Goal: Task Accomplishment & Management: Manage account settings

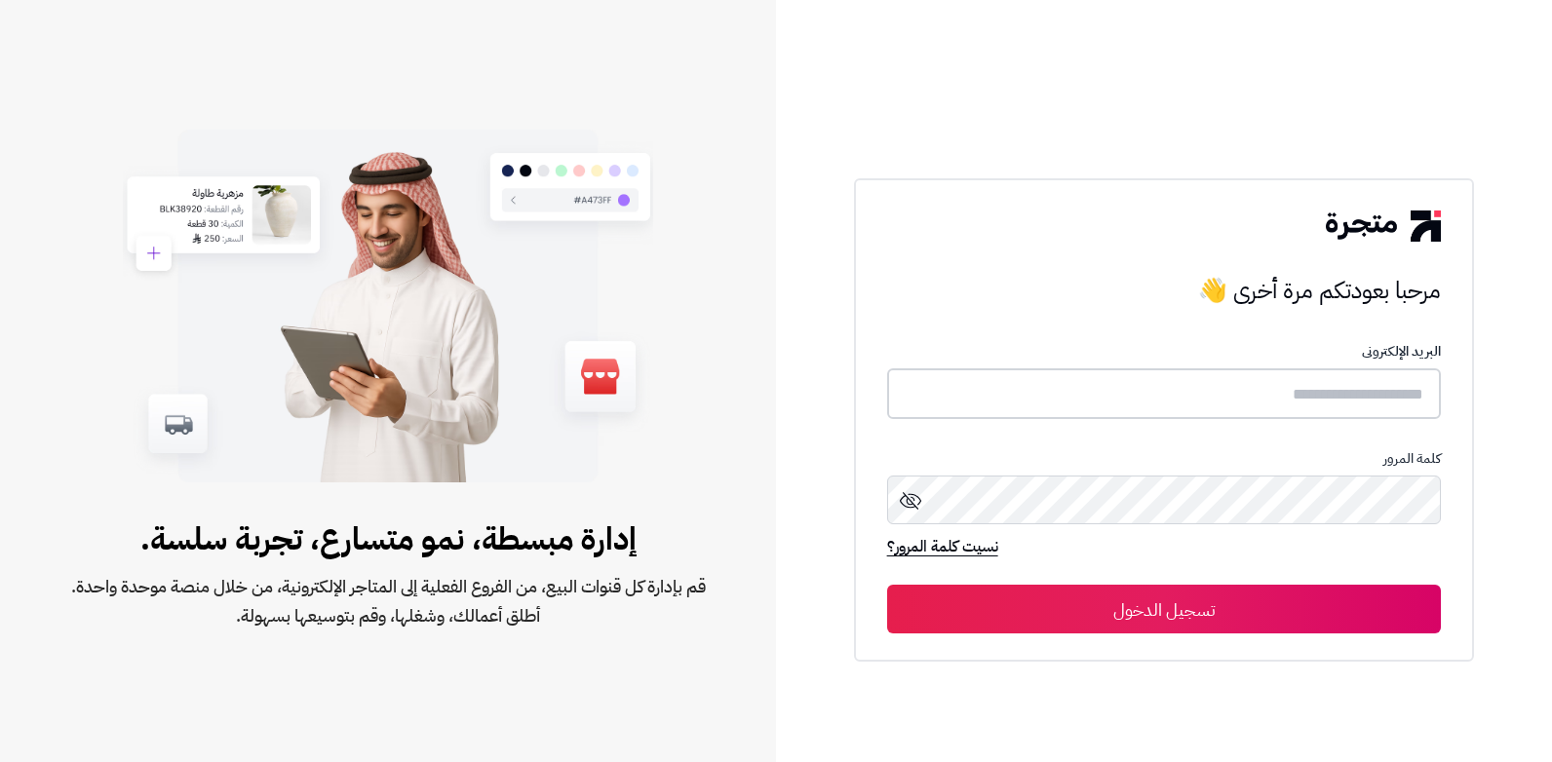
click at [1069, 380] on input "text" at bounding box center [1164, 395] width 555 height 52
click at [1098, 389] on input "text" at bounding box center [1164, 395] width 555 height 52
click at [1227, 409] on input "text" at bounding box center [1164, 395] width 555 height 52
type input "******"
click at [887, 585] on button "تسجيل الدخول" at bounding box center [1164, 609] width 555 height 49
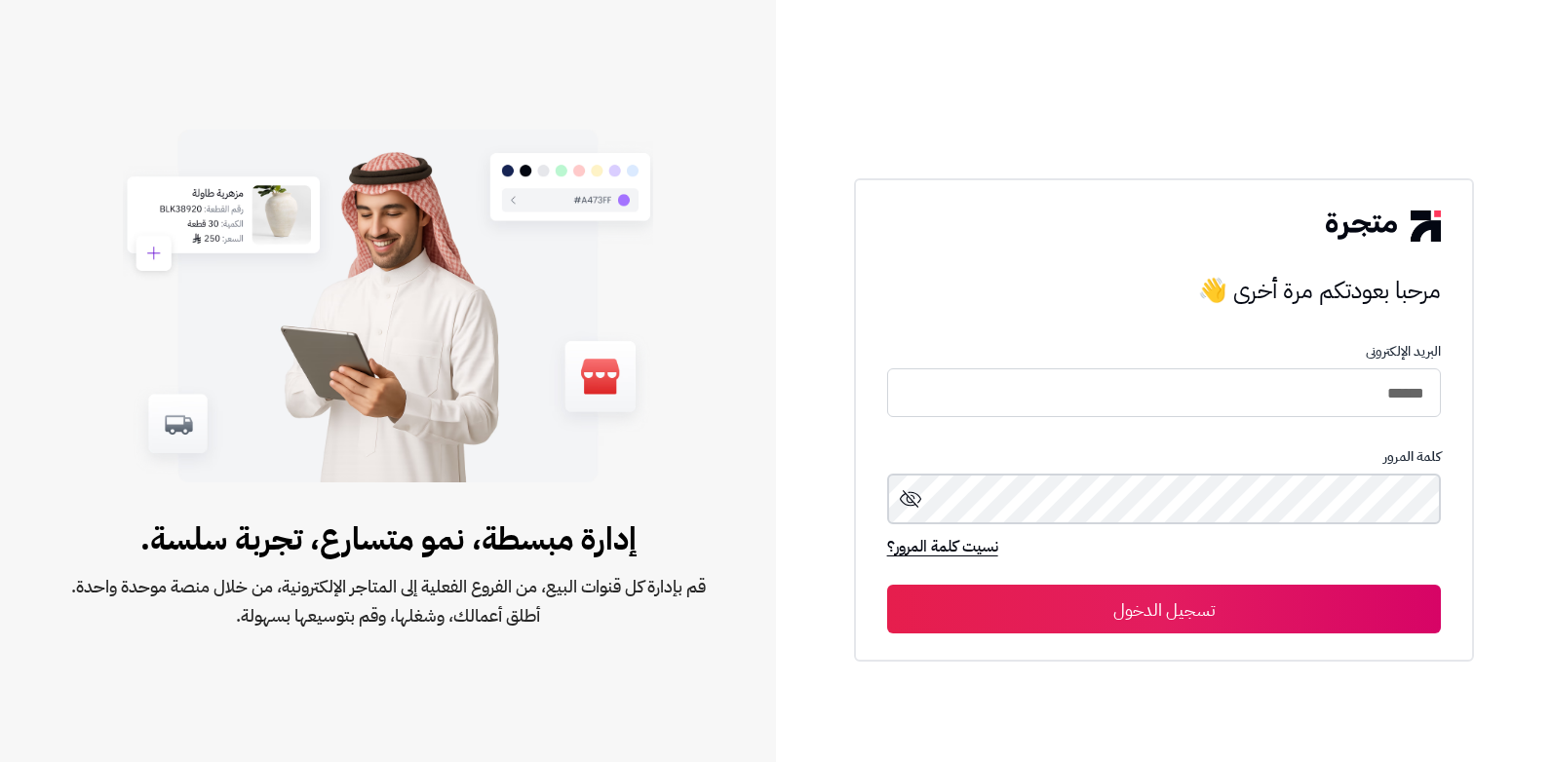
click at [887, 585] on button "تسجيل الدخول" at bounding box center [1164, 609] width 555 height 49
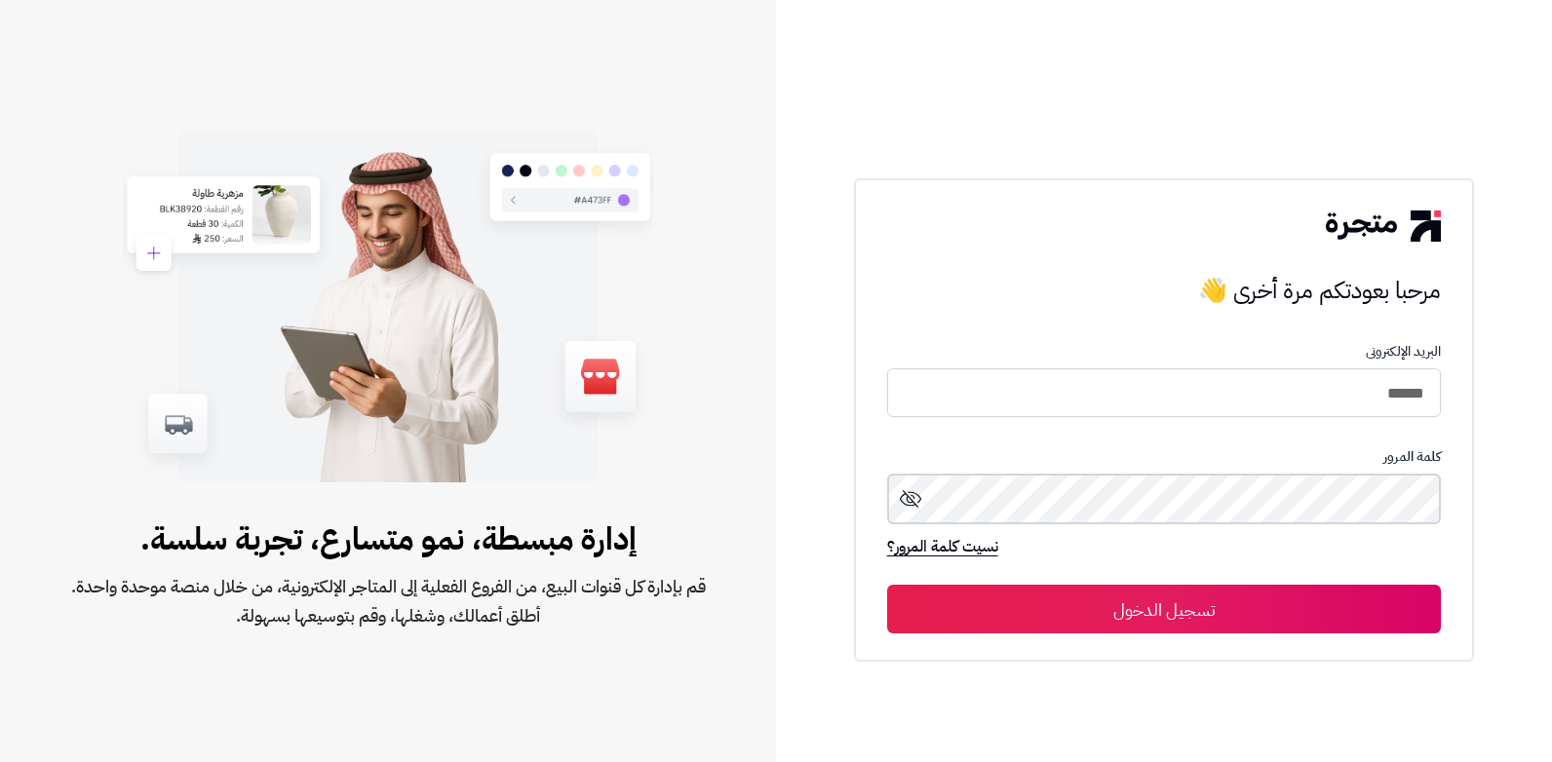
click at [887, 585] on button "تسجيل الدخول" at bounding box center [1164, 609] width 555 height 49
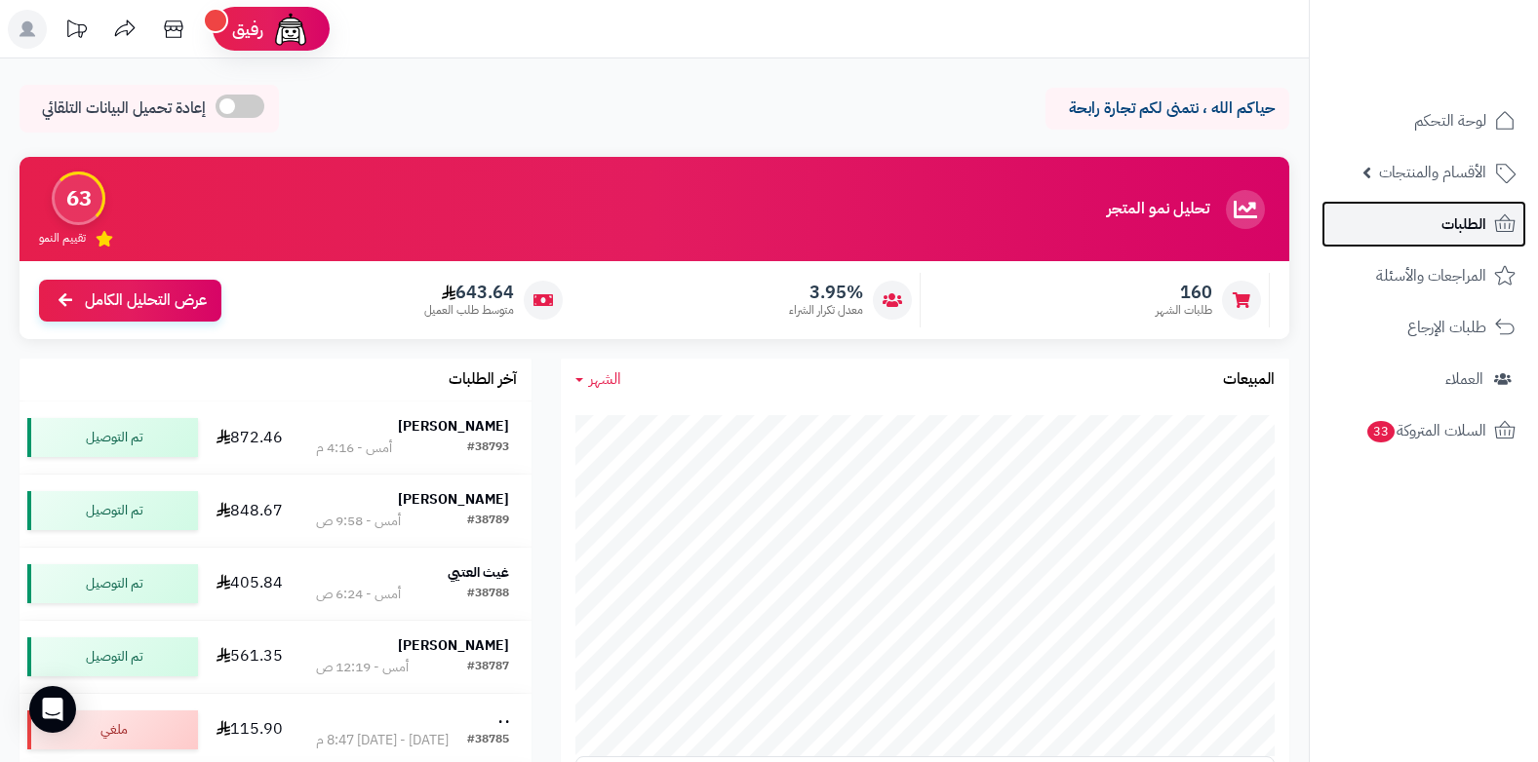
click at [1460, 241] on link "الطلبات" at bounding box center [1423, 224] width 205 height 47
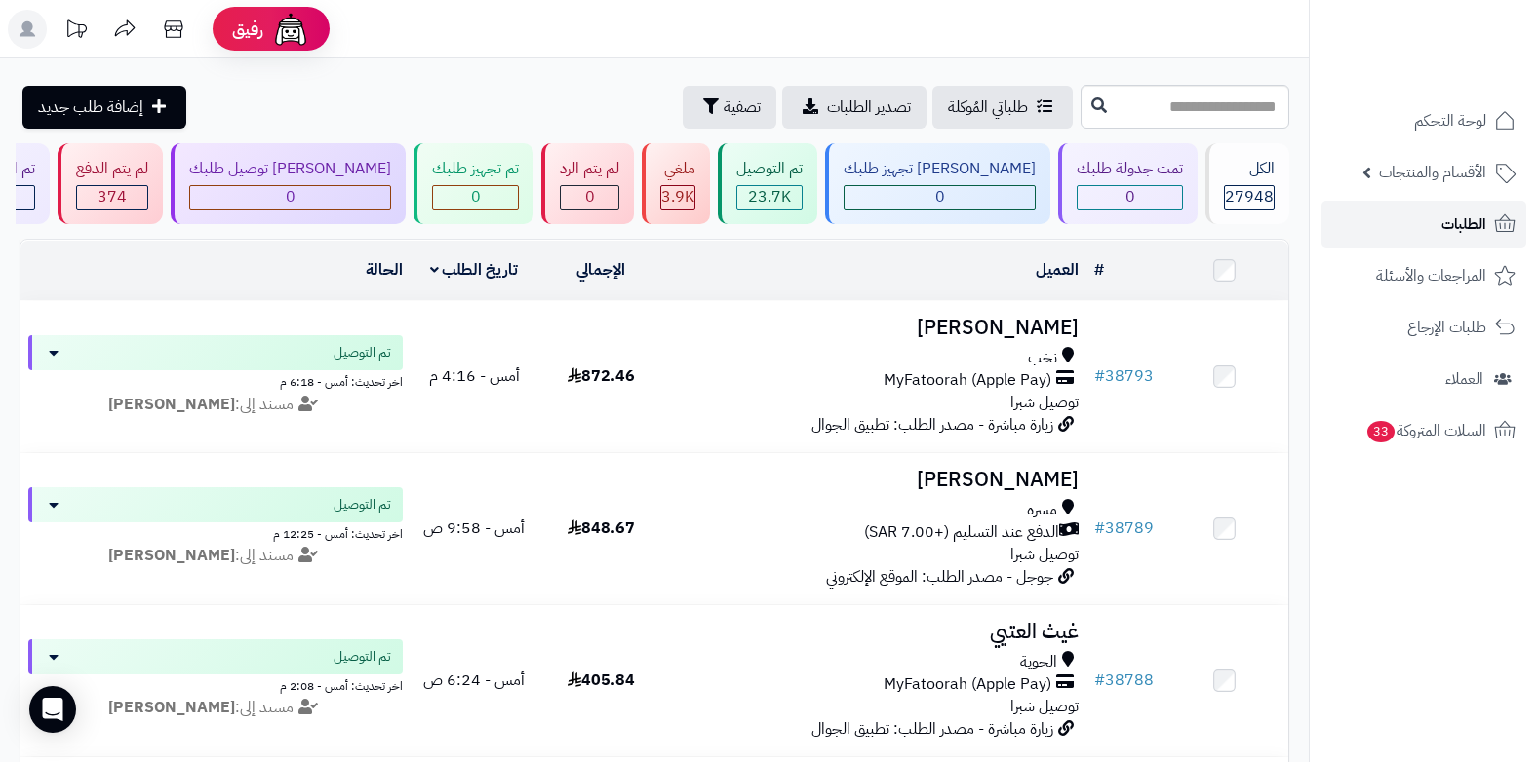
drag, startPoint x: 1453, startPoint y: 222, endPoint x: 1436, endPoint y: 226, distance: 17.0
click at [1453, 222] on span "الطلبات" at bounding box center [1463, 224] width 45 height 27
click at [1421, 227] on link "الطلبات" at bounding box center [1423, 224] width 205 height 47
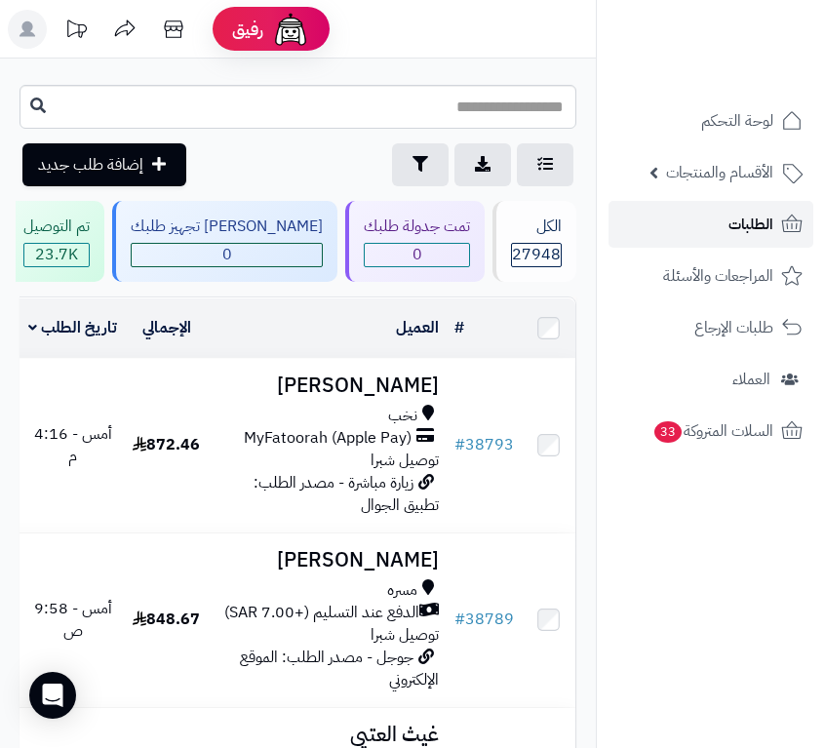
click at [762, 222] on span "الطلبات" at bounding box center [750, 224] width 45 height 27
click at [716, 244] on link "الطلبات" at bounding box center [710, 224] width 205 height 47
click at [726, 214] on link "الطلبات" at bounding box center [710, 224] width 205 height 47
click at [774, 211] on link "الطلبات" at bounding box center [710, 224] width 205 height 47
click at [723, 229] on link "الطلبات" at bounding box center [710, 224] width 205 height 47
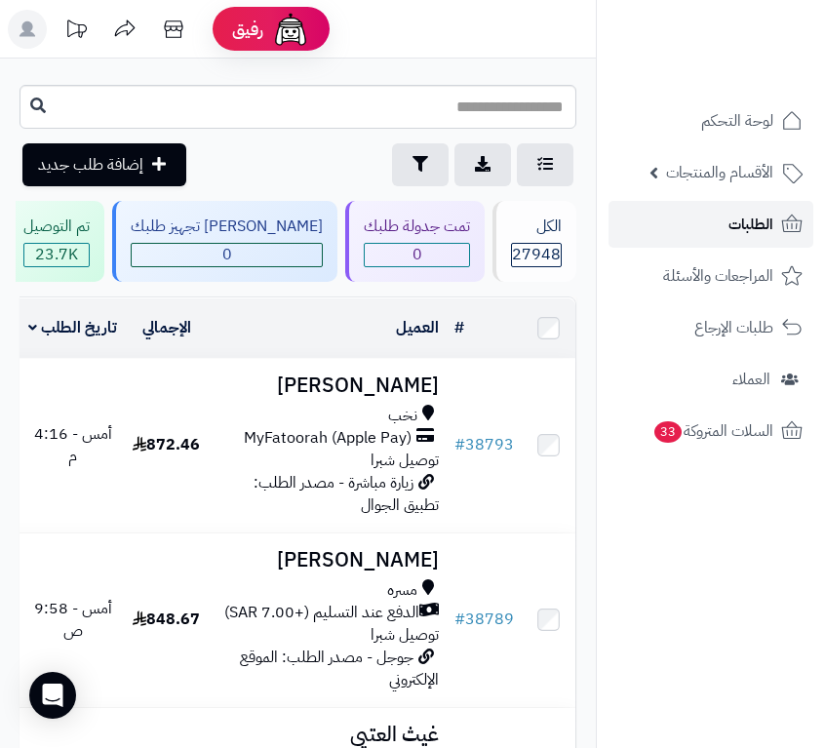
click at [765, 222] on span "الطلبات" at bounding box center [750, 224] width 45 height 27
click at [745, 214] on span "الطلبات" at bounding box center [750, 224] width 45 height 27
click at [730, 231] on span "الطلبات" at bounding box center [750, 224] width 45 height 27
